Goal: Communication & Community: Answer question/provide support

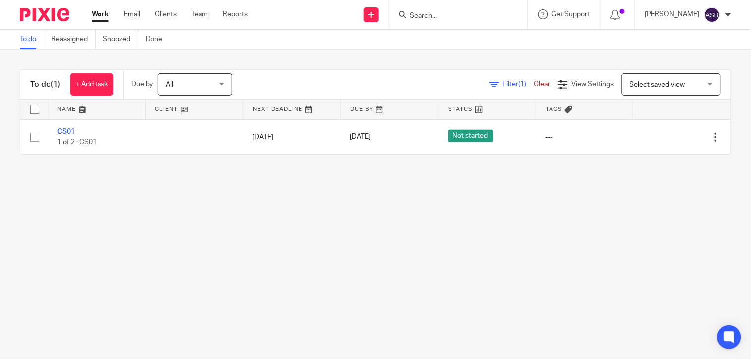
click at [424, 20] on input "Search" at bounding box center [453, 16] width 89 height 9
paste input "B AND NN"
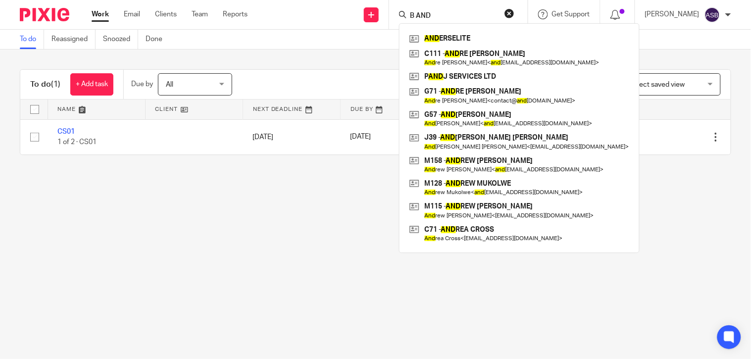
type input "B AND"
drag, startPoint x: 456, startPoint y: 13, endPoint x: 357, endPoint y: 13, distance: 99.0
click at [365, 13] on div "Send new email Create task Add client Request signature B AND AND ERSELITE C111…" at bounding box center [506, 14] width 488 height 29
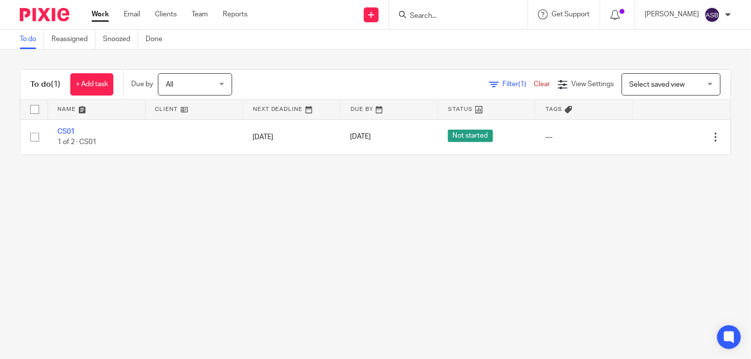
click at [448, 6] on div at bounding box center [458, 14] width 139 height 29
click at [445, 18] on input "Search" at bounding box center [453, 16] width 89 height 9
paste input "NATORI"
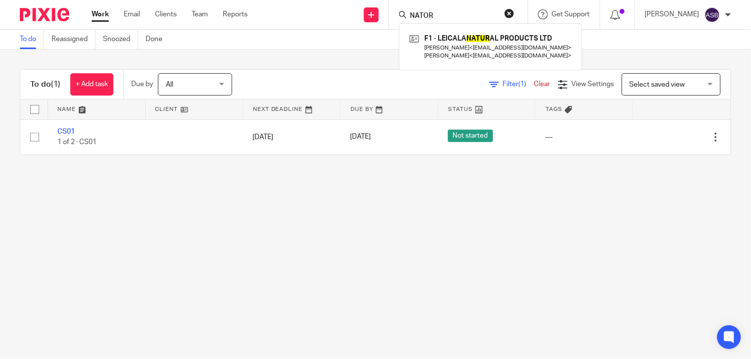
type input "NATOR"
drag, startPoint x: 444, startPoint y: 19, endPoint x: 375, endPoint y: 19, distance: 69.3
click at [376, 19] on div "Send new email Create task Add client Request signature NATOR F1 - LEICALA NATU…" at bounding box center [506, 14] width 488 height 29
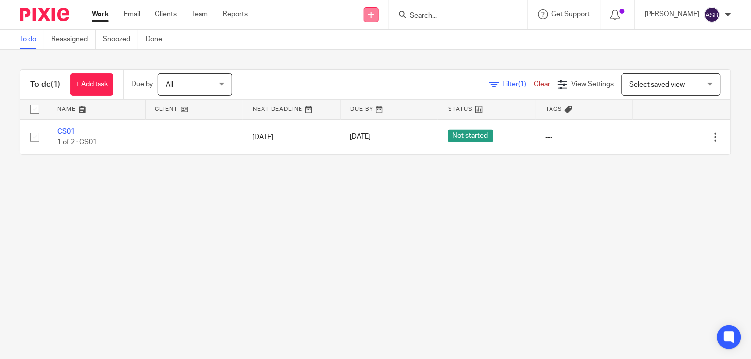
paste input "B AND"
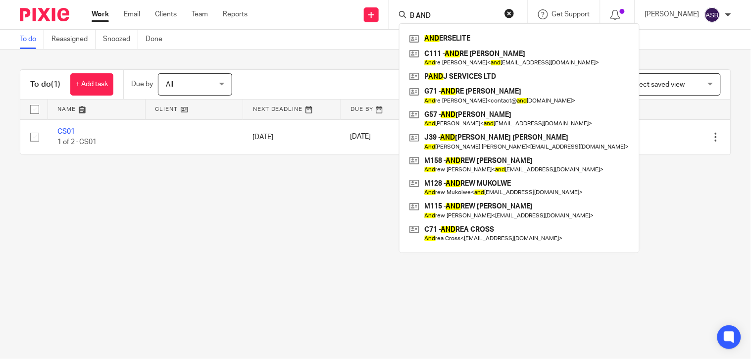
type input "B AND"
drag, startPoint x: 438, startPoint y: 16, endPoint x: 285, endPoint y: -1, distance: 154.4
click at [285, 0] on html "Work Email Clients Team Reports Work Email Clients Team Reports Settings Send n…" at bounding box center [375, 179] width 751 height 359
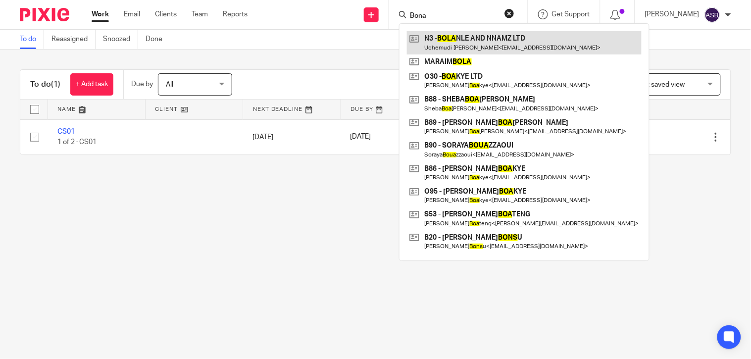
type input "Bona"
click at [481, 45] on link at bounding box center [524, 42] width 235 height 23
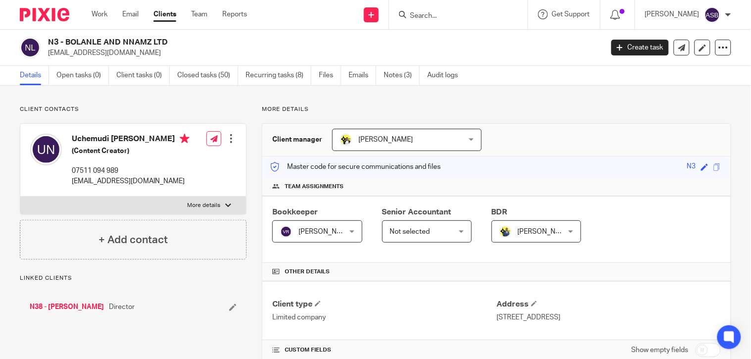
click at [150, 40] on h2 "N3 - BOLANLE AND NNAMZ LTD" at bounding box center [267, 42] width 438 height 10
click at [438, 15] on input "Search" at bounding box center [453, 16] width 89 height 9
paste input "DIGITAL GAINZ"
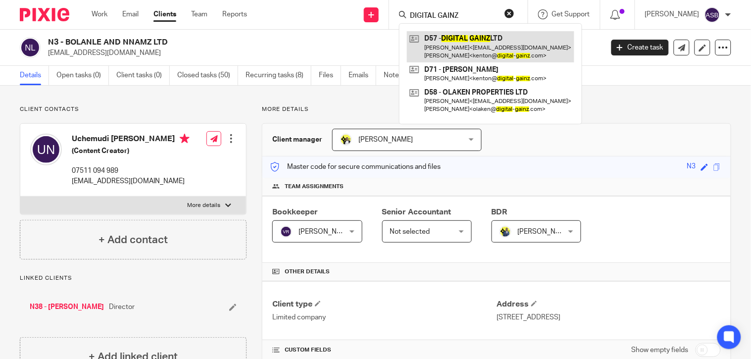
type input "DIGITAL GAINZ"
click at [443, 39] on link at bounding box center [490, 46] width 167 height 31
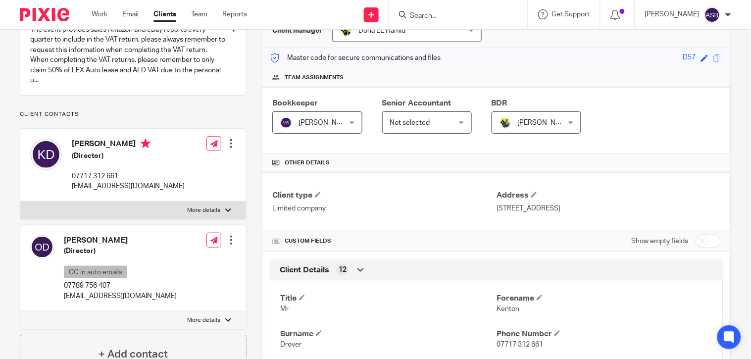
scroll to position [110, 0]
click at [449, 8] on form at bounding box center [461, 14] width 105 height 12
click at [449, 13] on input "Search" at bounding box center [453, 16] width 89 height 9
paste input "ADESHOKAN"
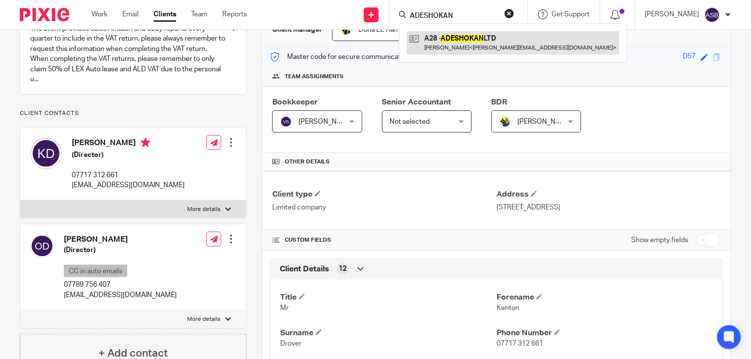
type input "ADESHOKAN"
click at [445, 35] on link at bounding box center [513, 42] width 212 height 23
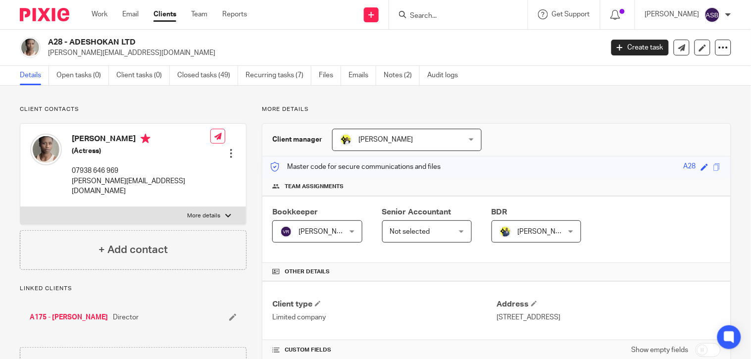
click at [409, 15] on input "Search" at bounding box center [453, 16] width 89 height 9
paste input "STRONGHEA"
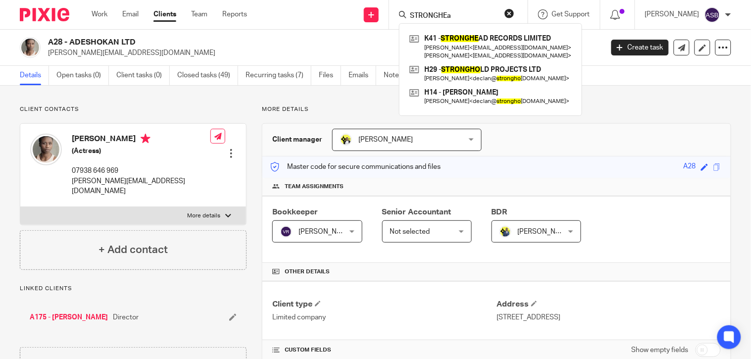
type input "STRONGHEa"
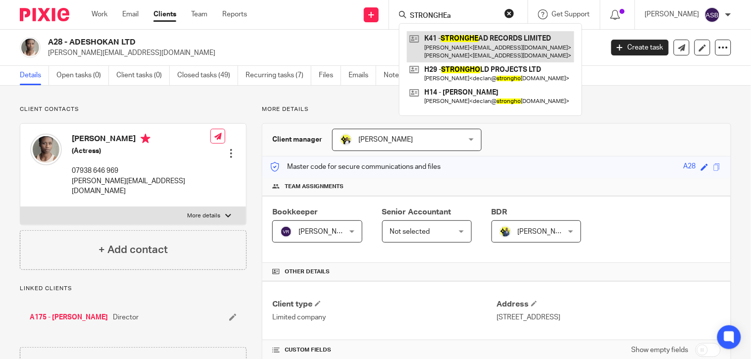
click at [457, 43] on link at bounding box center [490, 46] width 167 height 31
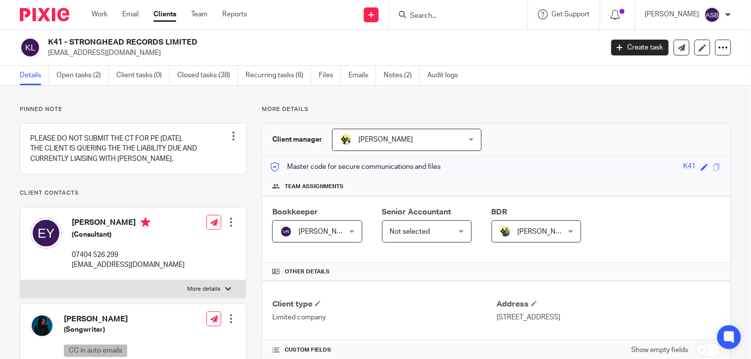
click at [458, 10] on form at bounding box center [461, 14] width 105 height 12
click at [441, 12] on input "Search" at bounding box center [453, 16] width 89 height 9
paste input "Platinum Tresses & Beauty Ltd"
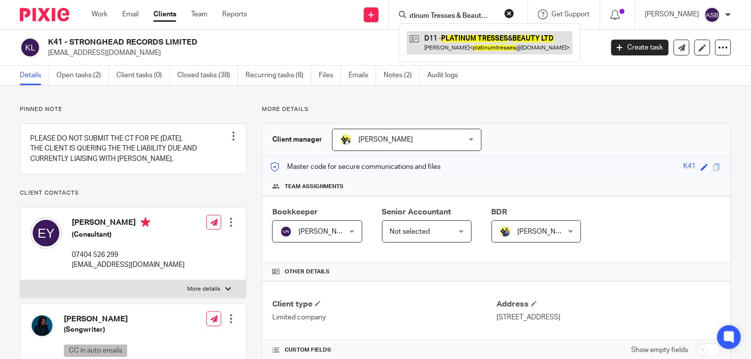
type input "Platinum Tresses & Beauty Ltd"
click at [496, 45] on link at bounding box center [490, 42] width 166 height 23
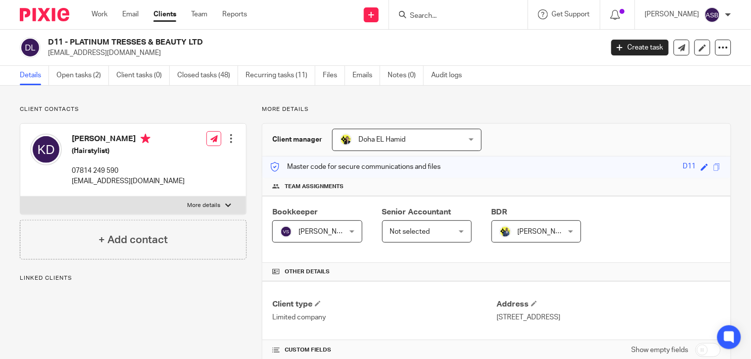
click at [421, 16] on input "Search" at bounding box center [453, 16] width 89 height 9
paste input "Paloma D Makeup Ltd"
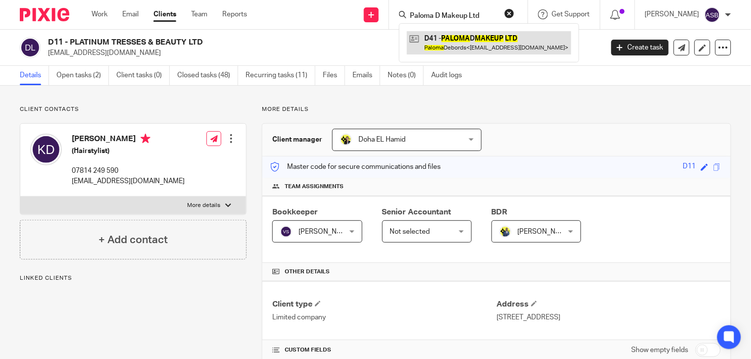
type input "Paloma D Makeup Ltd"
click at [474, 42] on link at bounding box center [489, 42] width 164 height 23
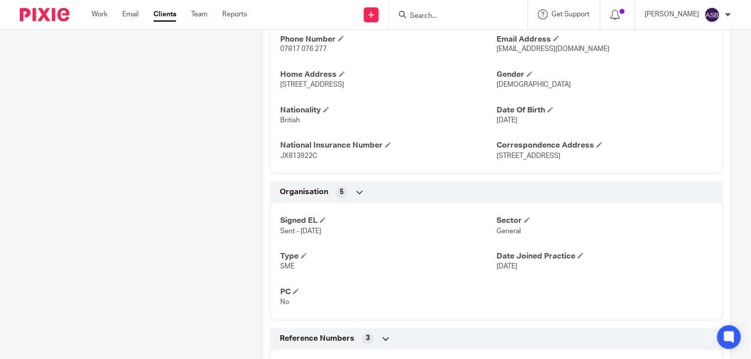
scroll to position [439, 0]
click at [416, 12] on input "Search" at bounding box center [453, 16] width 89 height 9
paste input "N11 - Bukhosi Ndlovu Limited"
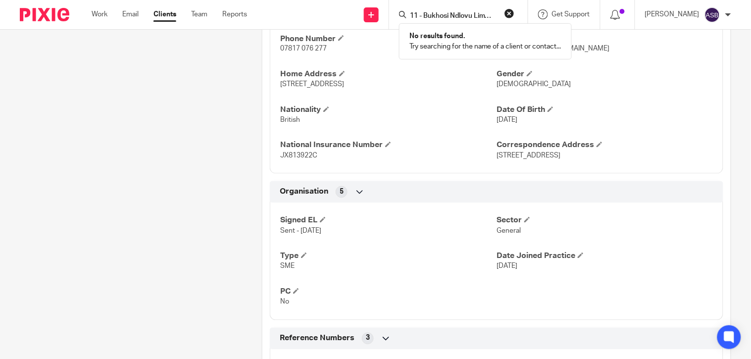
type input "N11 - Bukhosi Ndlovu Limited"
click at [508, 8] on button "reset" at bounding box center [509, 13] width 10 height 10
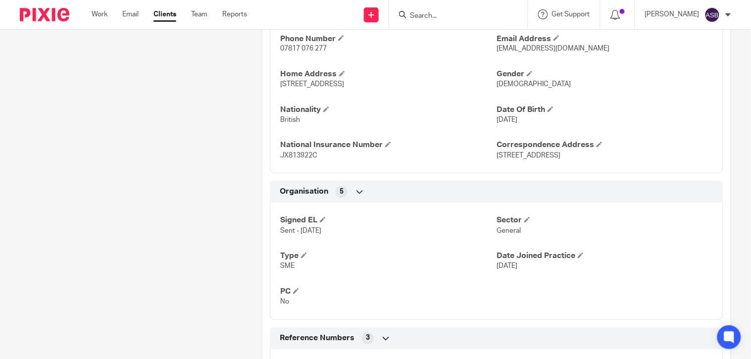
click at [413, 13] on input "Search" at bounding box center [453, 16] width 89 height 9
paste input "Triumph Healthcare Ltd"
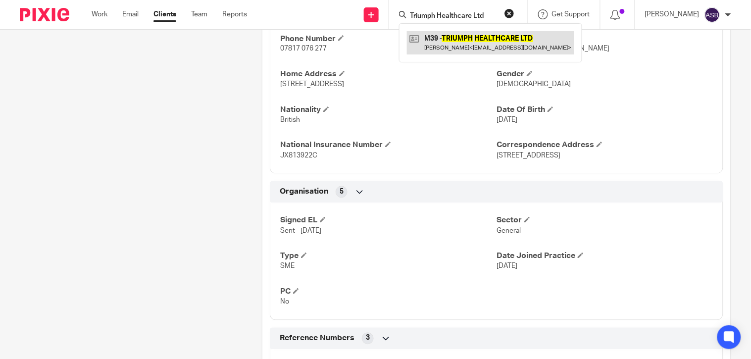
type input "Triumph Healthcare Ltd"
click at [443, 42] on link at bounding box center [490, 42] width 167 height 23
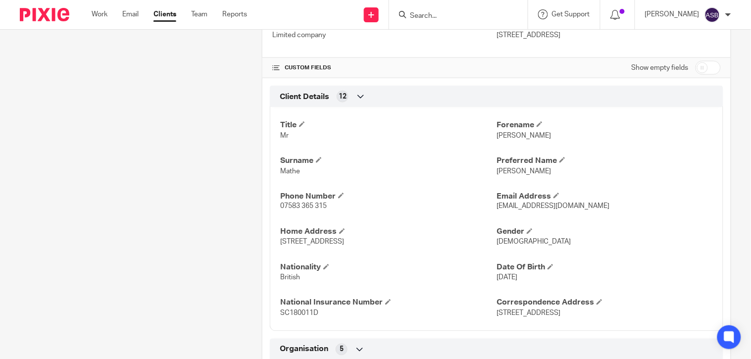
scroll to position [439, 0]
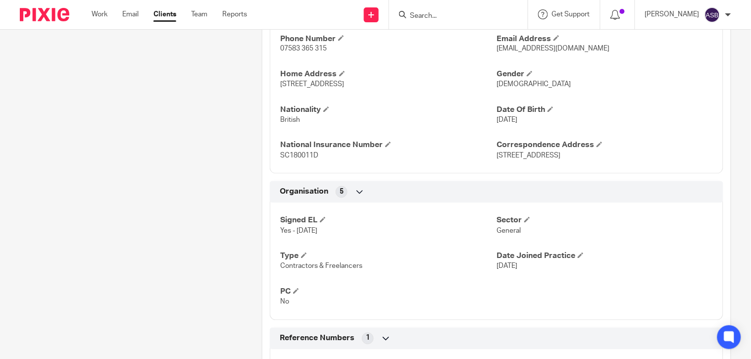
click at [433, 18] on input "Search" at bounding box center [453, 16] width 89 height 9
paste input "5. LYNCHPYN PRODUCTIONS"
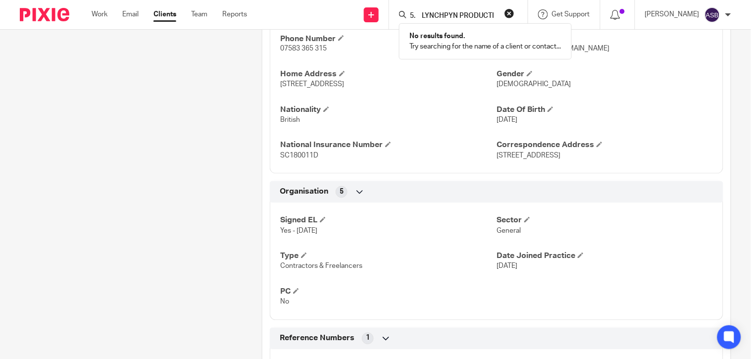
scroll to position [0, 0]
type input "5. LYNC"
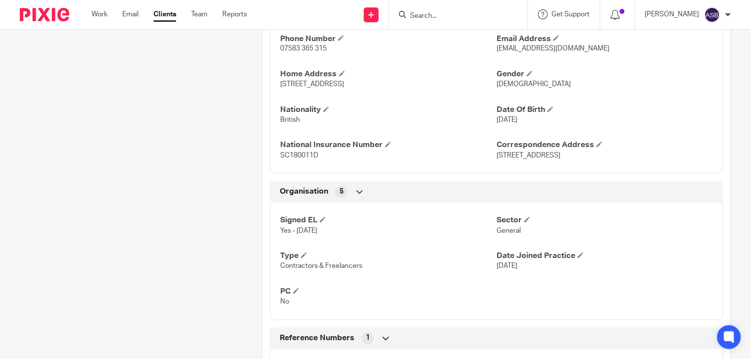
paste input "5. LYNCHPYN PRODUCTIONS"
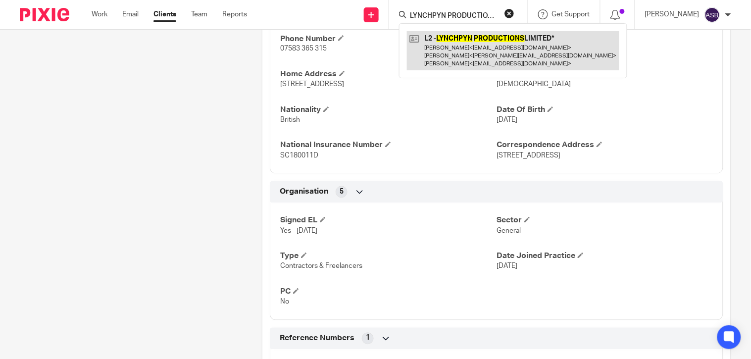
type input "LYNCHPYN PRODUCTIONS"
click at [463, 43] on link at bounding box center [513, 50] width 212 height 39
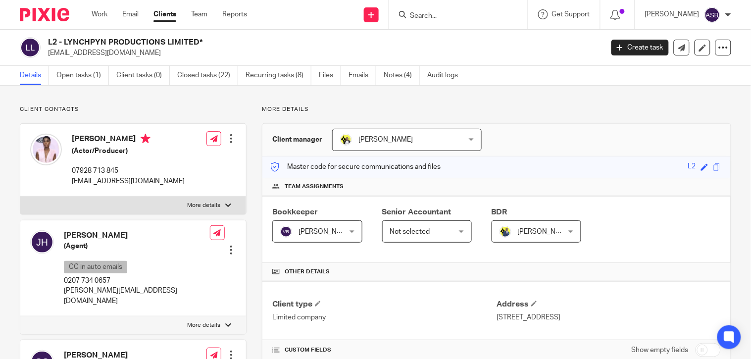
drag, startPoint x: 64, startPoint y: 41, endPoint x: 147, endPoint y: 45, distance: 82.7
click at [147, 45] on h2 "L2 - LYNCHPYN PRODUCTIONS LIMITED*" at bounding box center [267, 42] width 438 height 10
copy h2 "LYNCHPYN PRODUCTI"
click at [446, 22] on div at bounding box center [458, 14] width 139 height 29
click at [434, 16] on input "Search" at bounding box center [453, 16] width 89 height 9
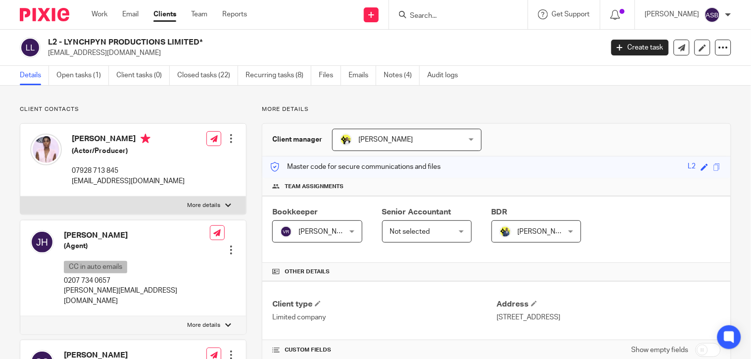
paste input "K22"
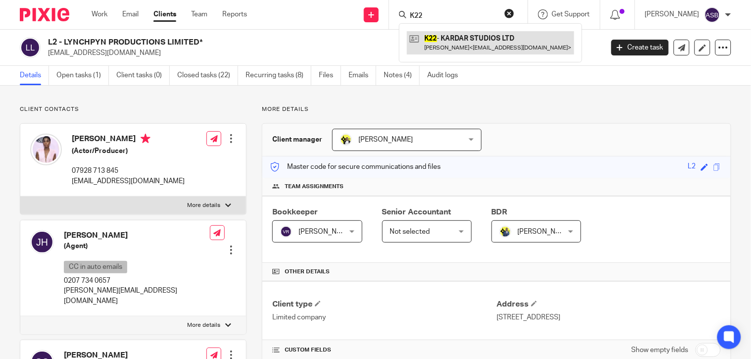
type input "K22"
drag, startPoint x: 449, startPoint y: 34, endPoint x: 456, endPoint y: 52, distance: 19.6
click at [449, 34] on link at bounding box center [490, 42] width 167 height 23
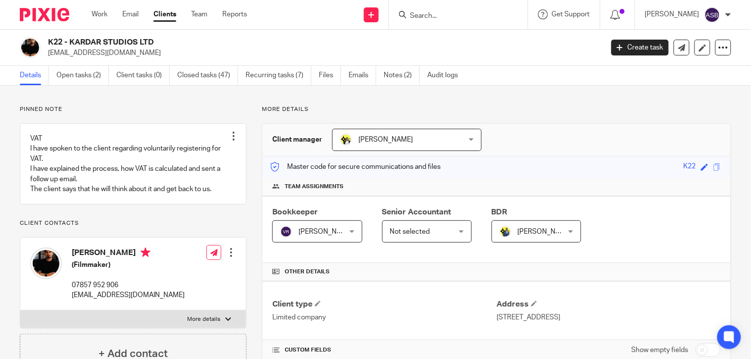
click at [423, 16] on input "Search" at bounding box center [453, 16] width 89 height 9
paste input "P19"
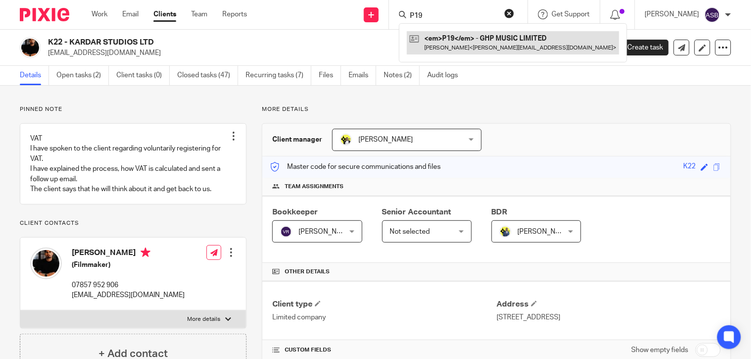
type input "P19"
click at [494, 47] on link at bounding box center [513, 42] width 212 height 23
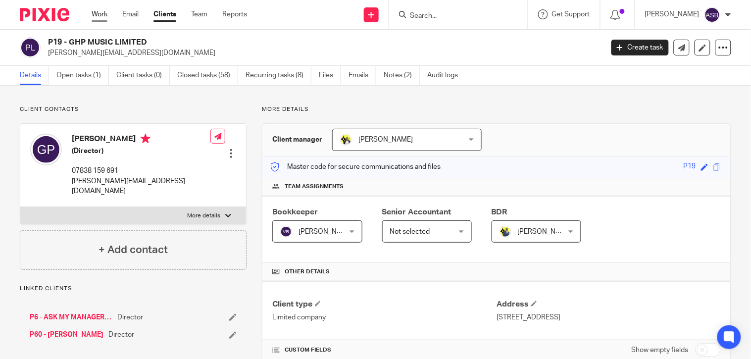
click at [105, 12] on link "Work" at bounding box center [100, 14] width 16 height 10
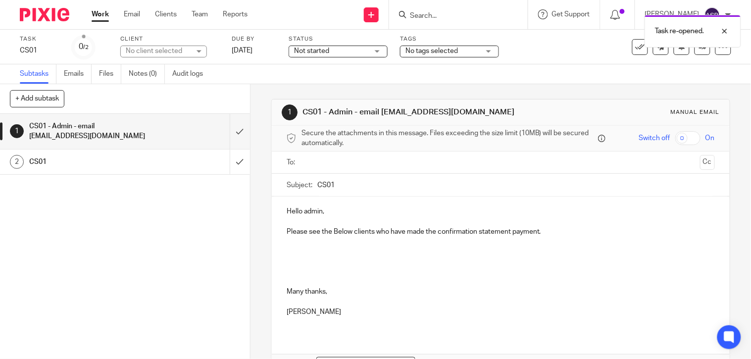
drag, startPoint x: 386, startPoint y: 110, endPoint x: 461, endPoint y: 110, distance: 74.7
click at [461, 110] on h1 "CS01 - Admin - email [EMAIL_ADDRESS][DOMAIN_NAME]" at bounding box center [411, 112] width 219 height 10
copy h1 "[EMAIL_ADDRESS][DOMAIN_NAME]"
click at [319, 169] on ul at bounding box center [500, 162] width 397 height 16
click at [318, 164] on input "text" at bounding box center [500, 162] width 391 height 11
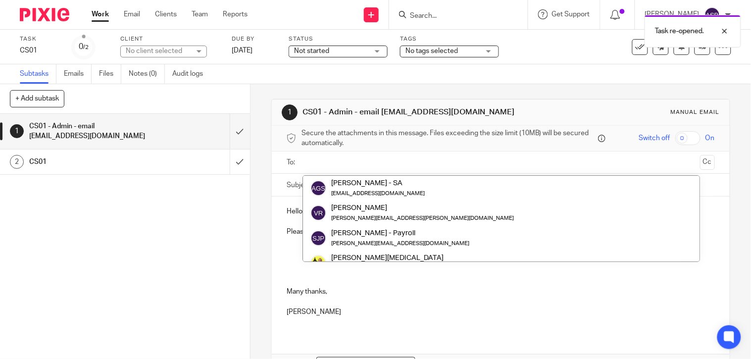
paste input "[EMAIL_ADDRESS][DOMAIN_NAME]"
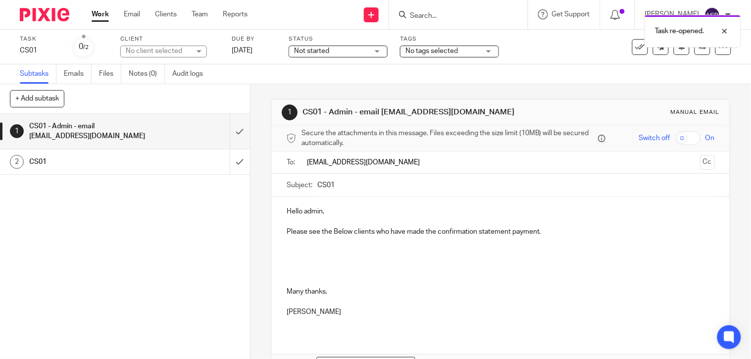
type input "[EMAIL_ADDRESS][DOMAIN_NAME]"
click at [344, 262] on p at bounding box center [500, 262] width 428 height 10
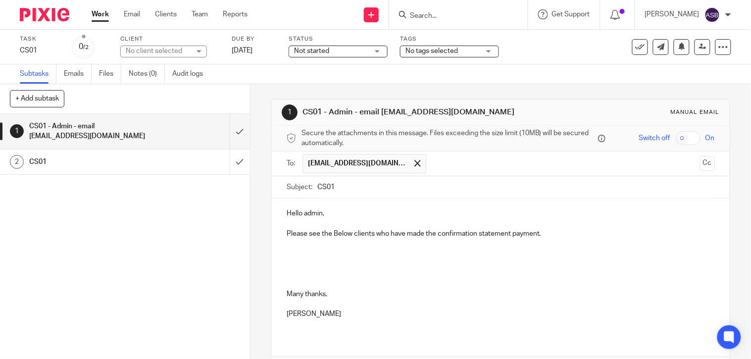
click at [544, 238] on p "Please see the Below clients who have made the confirmation statement payment." at bounding box center [500, 234] width 428 height 10
click at [362, 262] on p at bounding box center [500, 264] width 428 height 10
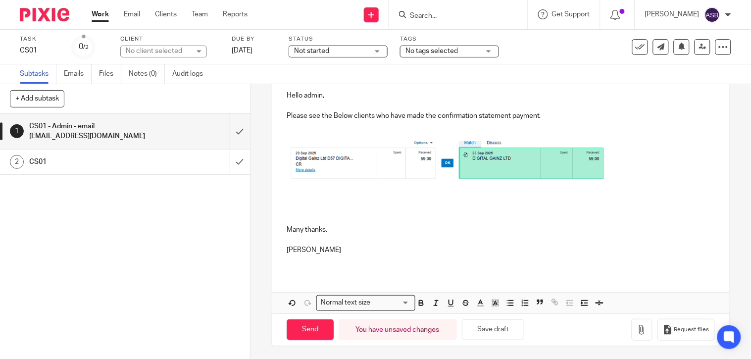
scroll to position [120, 0]
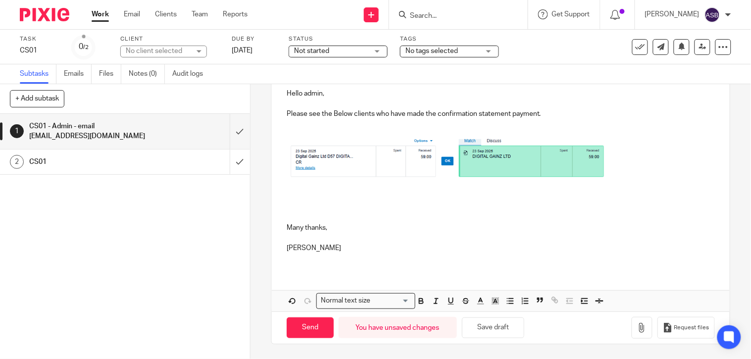
click at [303, 199] on p at bounding box center [500, 197] width 428 height 10
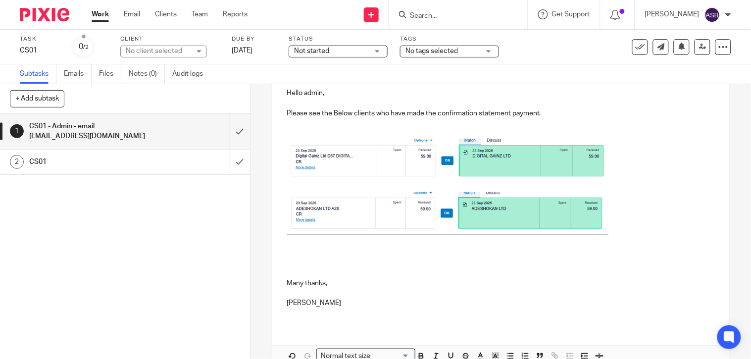
drag, startPoint x: 298, startPoint y: 239, endPoint x: 304, endPoint y: 241, distance: 6.3
click at [298, 239] on p at bounding box center [500, 243] width 428 height 10
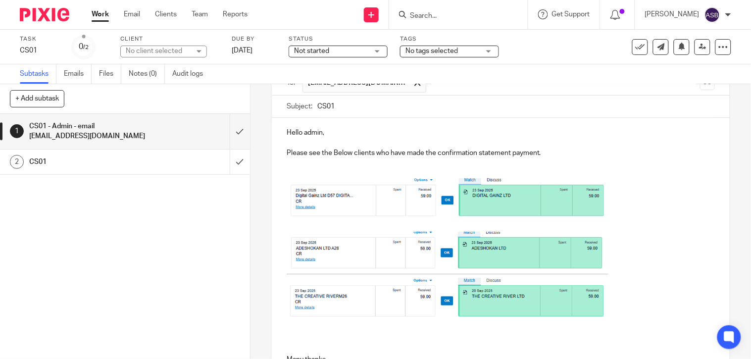
scroll to position [213, 0]
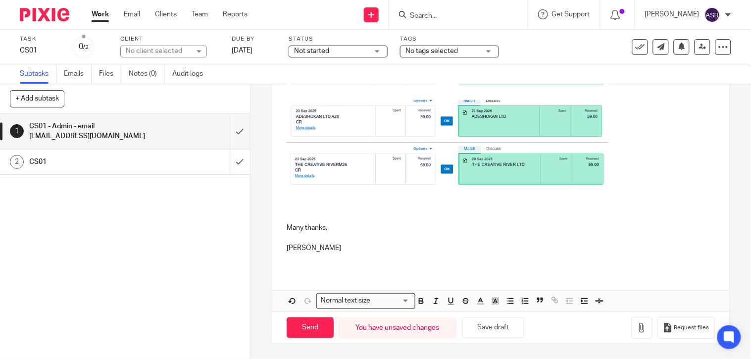
drag, startPoint x: 303, startPoint y: 329, endPoint x: 397, endPoint y: 274, distance: 108.7
click at [303, 329] on input "Send" at bounding box center [309, 327] width 47 height 21
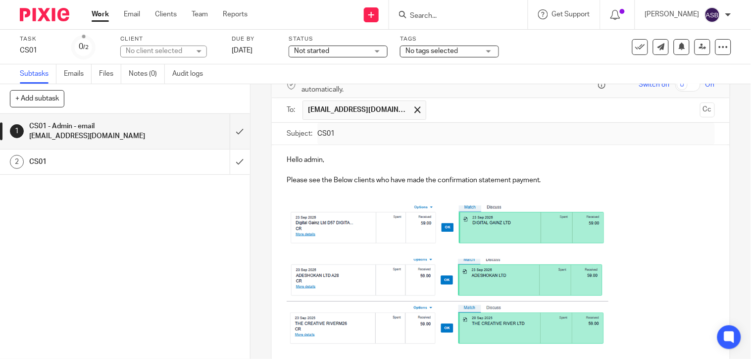
scroll to position [48, 0]
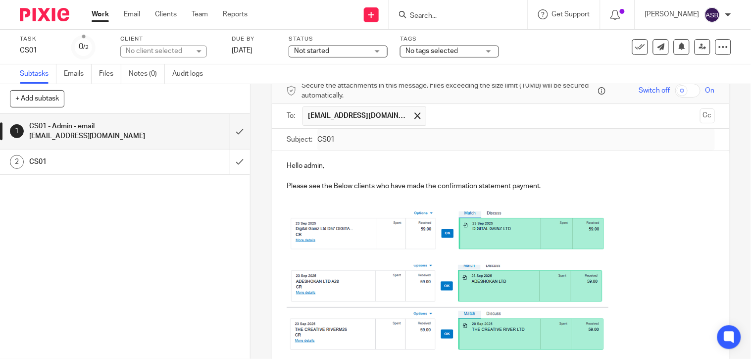
type input "Sent"
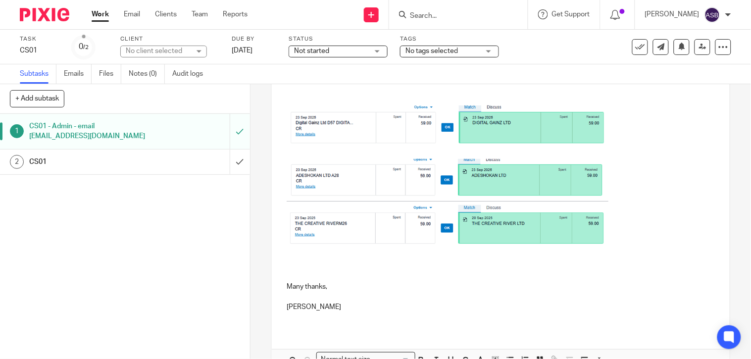
scroll to position [157, 0]
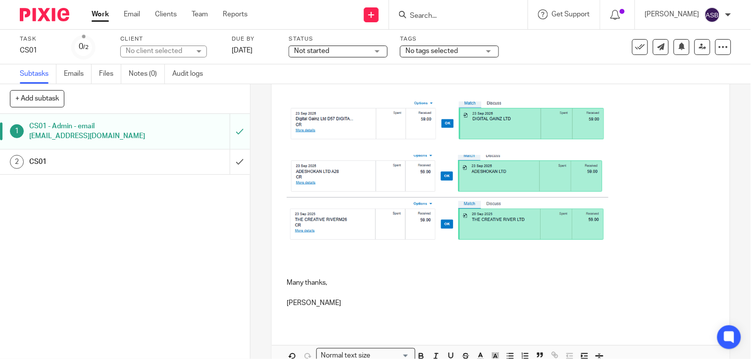
click at [429, 19] on input "Search" at bounding box center [453, 16] width 89 height 9
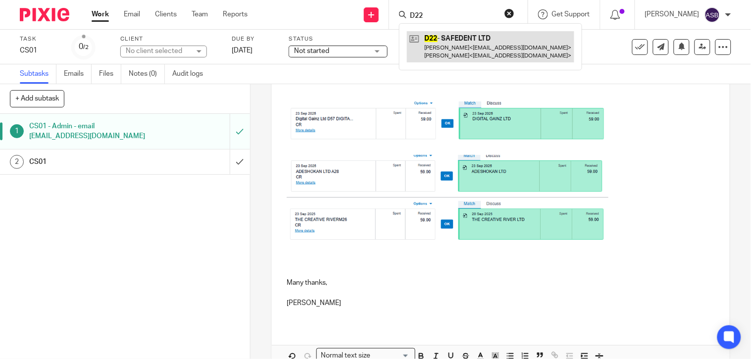
type input "D22"
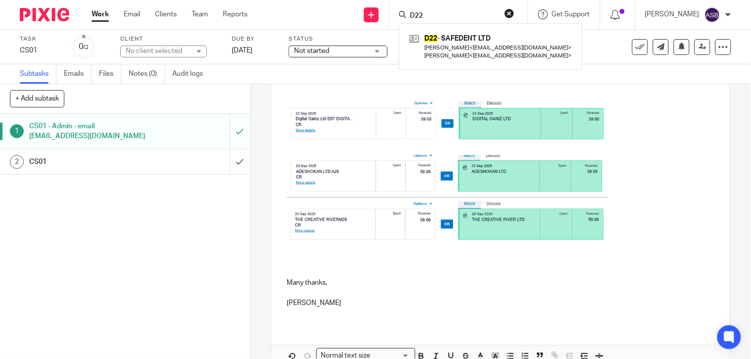
drag, startPoint x: 449, startPoint y: 44, endPoint x: 374, endPoint y: 23, distance: 77.6
click at [449, 44] on link at bounding box center [490, 46] width 167 height 31
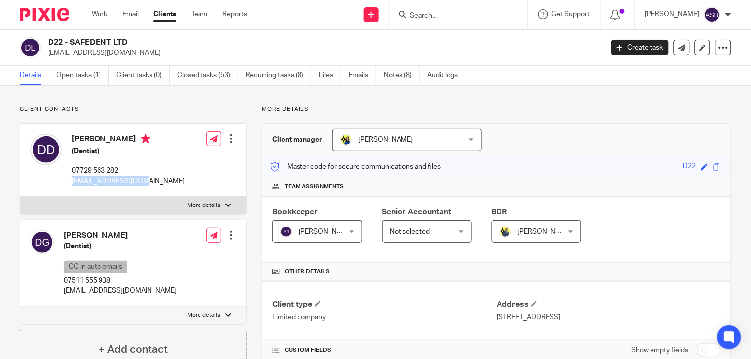
drag, startPoint x: 142, startPoint y: 181, endPoint x: 70, endPoint y: 180, distance: 72.2
click at [70, 180] on div "[PERSON_NAME] (Dentist) 07729 563 282 [EMAIL_ADDRESS][DOMAIN_NAME]" at bounding box center [107, 160] width 154 height 62
copy p "[EMAIL_ADDRESS][DOMAIN_NAME]"
drag, startPoint x: 162, startPoint y: 289, endPoint x: 62, endPoint y: 288, distance: 99.5
click at [62, 288] on div "[PERSON_NAME] (Dentist) CC in auto emails 07511 555 938 [EMAIL_ADDRESS][DOMAIN_…" at bounding box center [133, 263] width 226 height 86
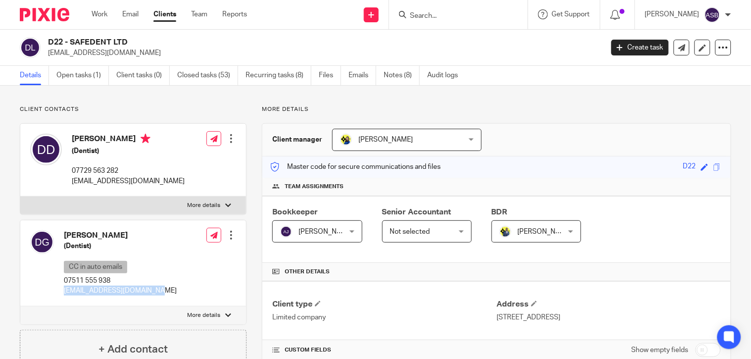
copy p "[EMAIL_ADDRESS][DOMAIN_NAME]"
drag, startPoint x: 71, startPoint y: 43, endPoint x: 130, endPoint y: 47, distance: 59.5
click at [130, 47] on h2 "D22 - SAFEDENT LTD" at bounding box center [267, 42] width 438 height 10
copy h2 "SAFEDENT LTD"
